Goal: Transaction & Acquisition: Purchase product/service

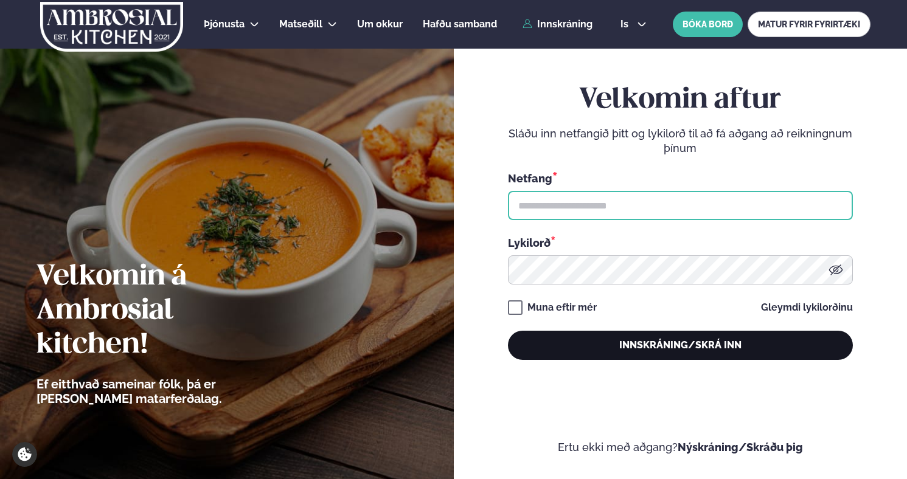
type input "**********"
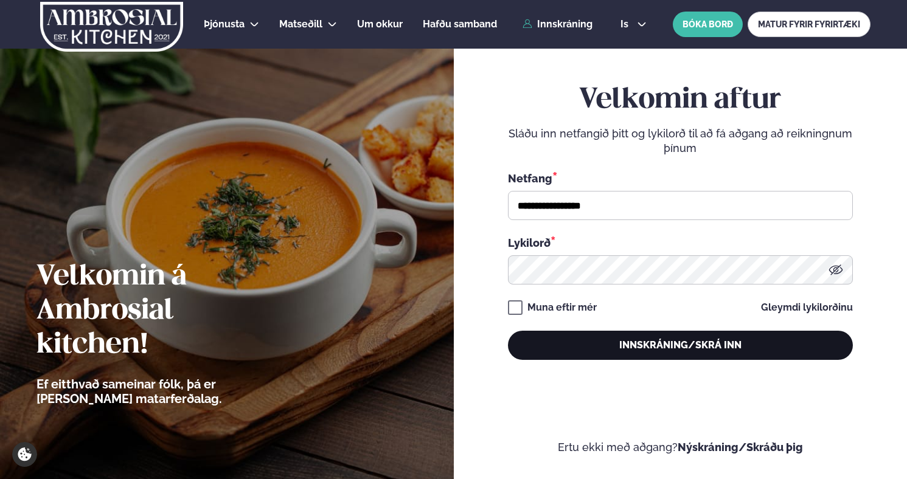
click at [678, 346] on button "Innskráning/Skrá inn" at bounding box center [680, 345] width 345 height 29
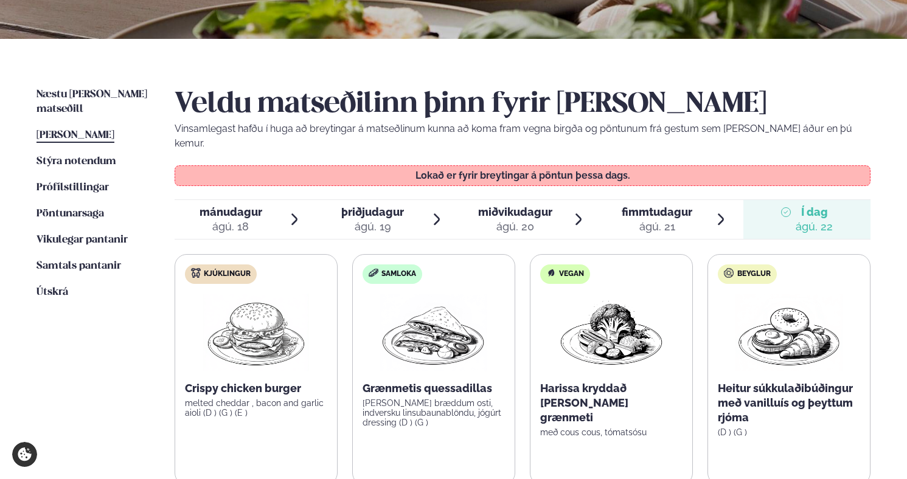
scroll to position [264, 0]
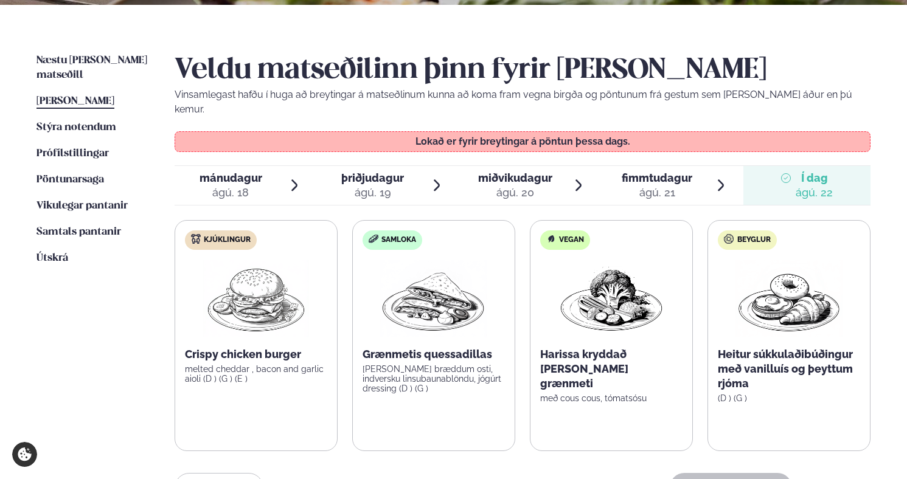
click at [235, 186] on div "ágú. 18" at bounding box center [231, 193] width 63 height 15
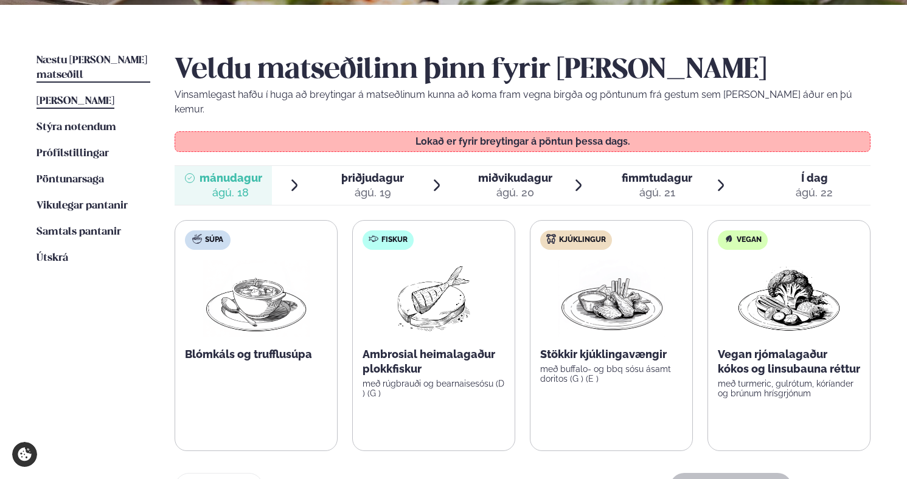
click at [95, 59] on span "Næstu [PERSON_NAME] matseðill" at bounding box center [91, 67] width 111 height 25
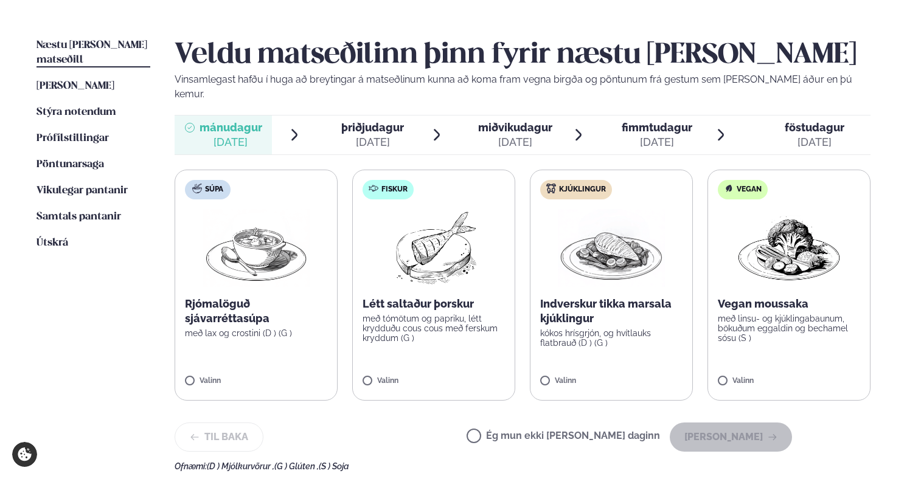
scroll to position [285, 0]
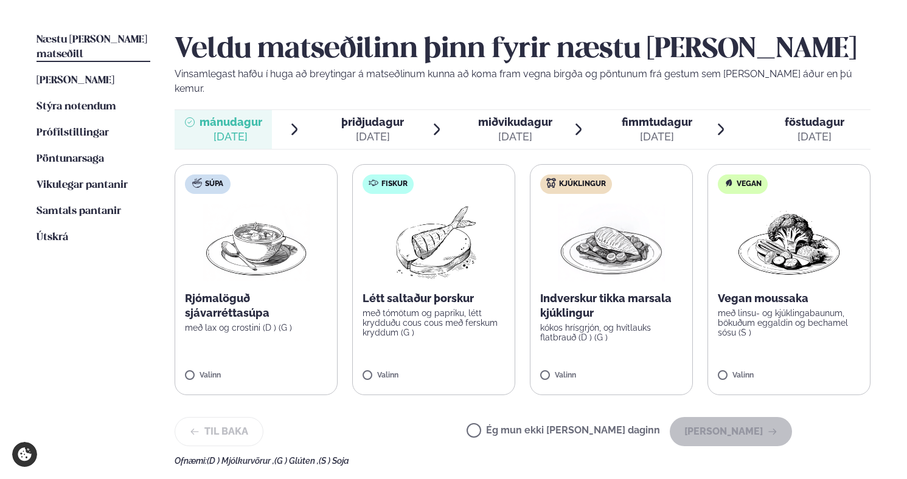
click at [796, 218] on img at bounding box center [788, 243] width 107 height 78
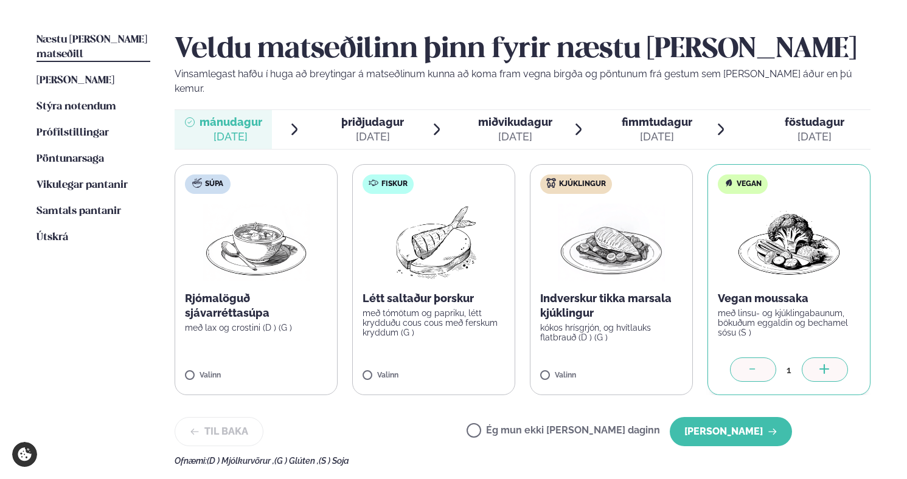
click at [594, 235] on img at bounding box center [611, 243] width 107 height 78
click at [753, 364] on icon at bounding box center [753, 370] width 12 height 12
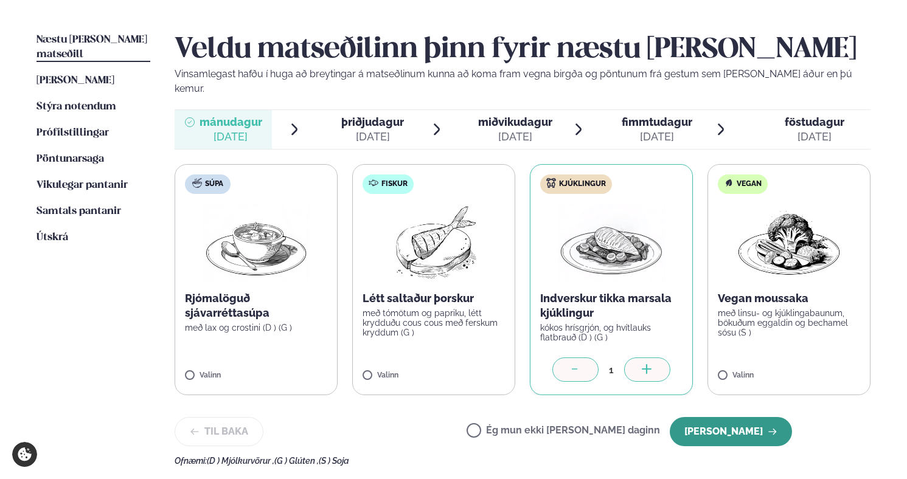
click at [732, 417] on button "[PERSON_NAME]" at bounding box center [731, 431] width 122 height 29
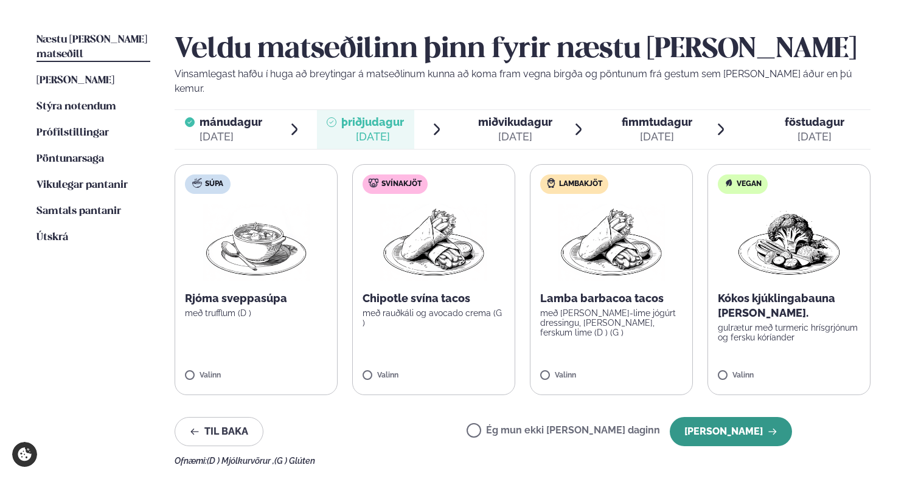
click at [737, 417] on button "[PERSON_NAME]" at bounding box center [731, 431] width 122 height 29
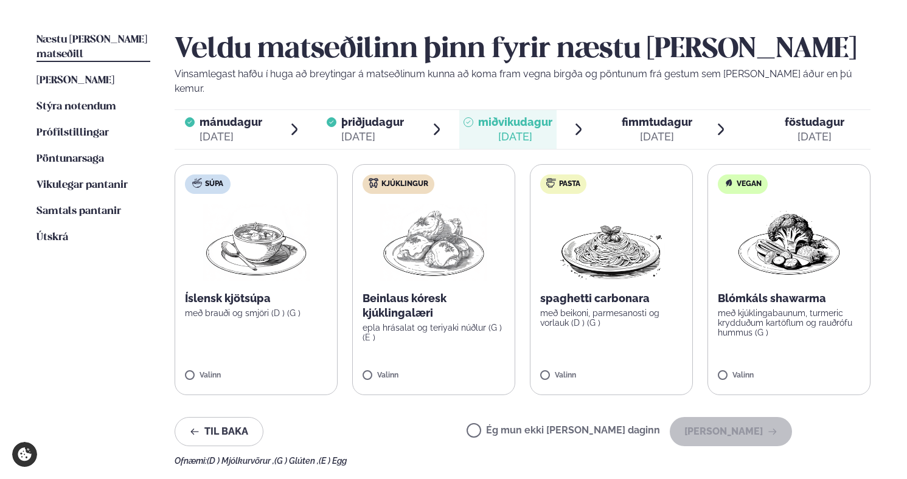
click at [762, 216] on img at bounding box center [788, 243] width 107 height 78
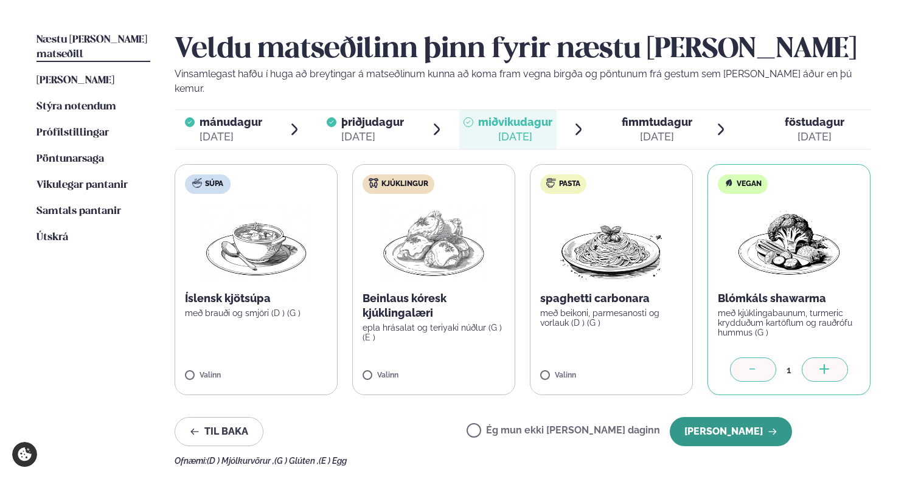
click at [724, 424] on button "[PERSON_NAME]" at bounding box center [731, 431] width 122 height 29
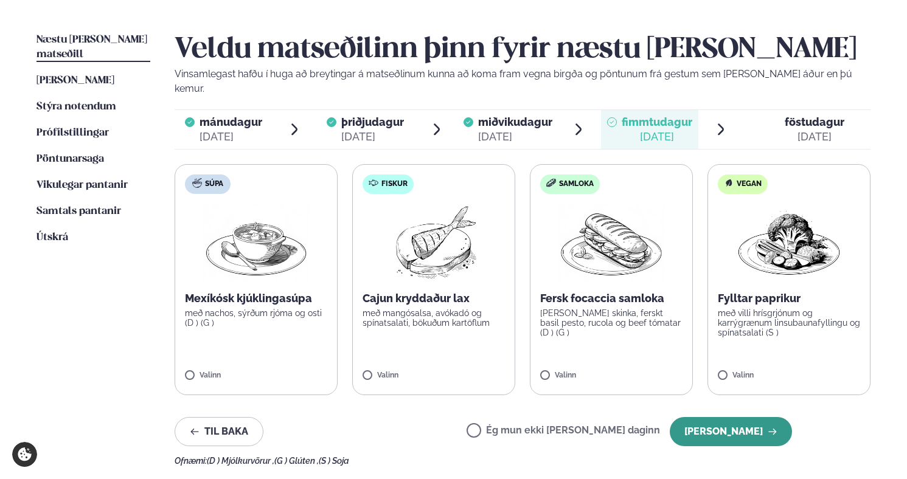
click at [721, 417] on button "[PERSON_NAME]" at bounding box center [731, 431] width 122 height 29
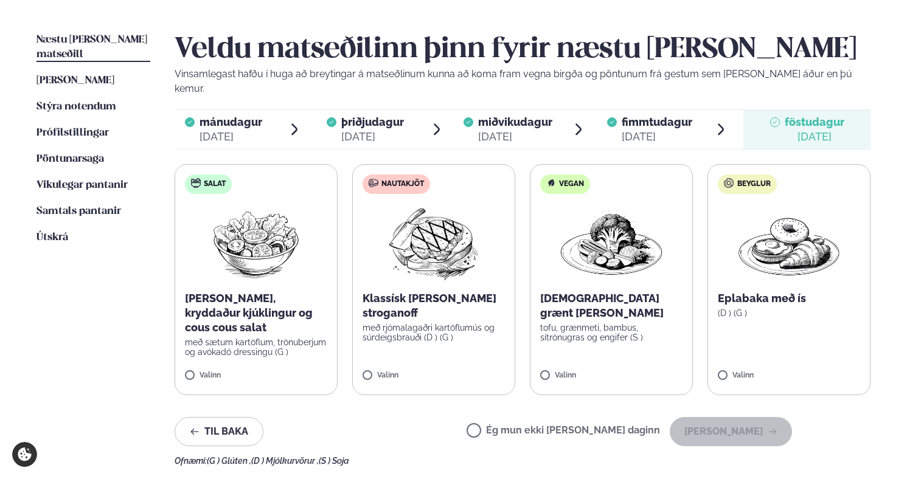
click at [516, 426] on label "Ég mun ekki [PERSON_NAME] daginn" at bounding box center [563, 432] width 193 height 13
click at [725, 419] on button "[PERSON_NAME]" at bounding box center [731, 431] width 122 height 29
